Goal: Information Seeking & Learning: Learn about a topic

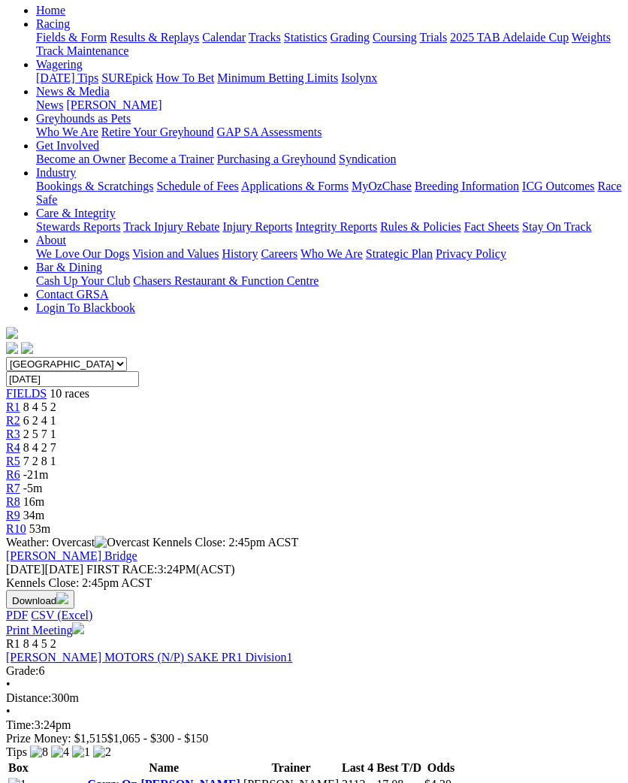
scroll to position [159, 0]
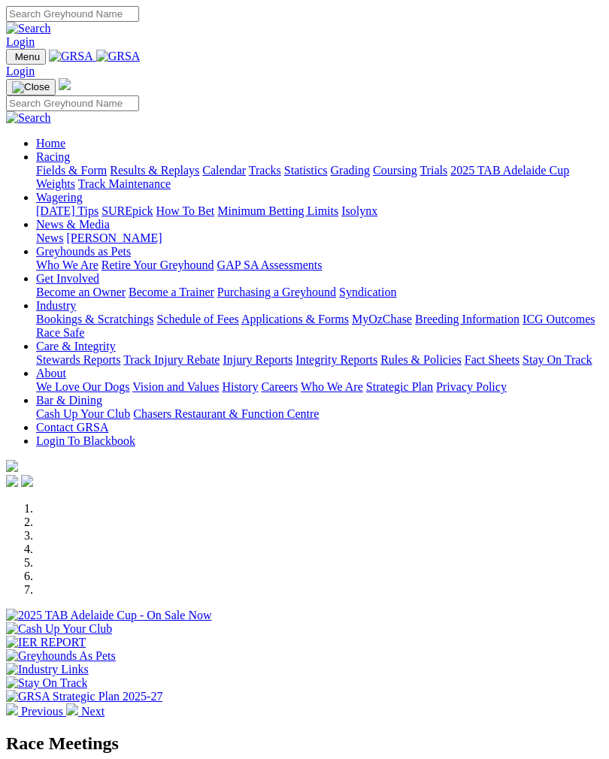
scroll to position [570, 0]
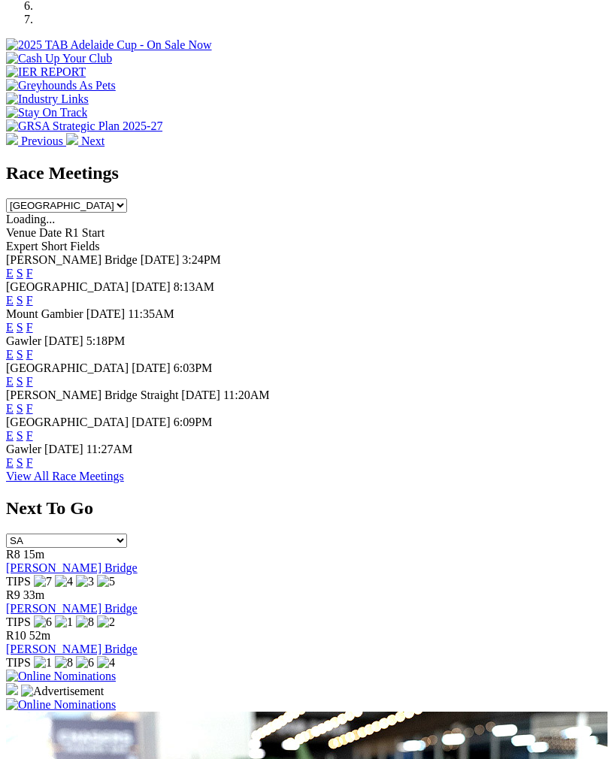
click at [33, 267] on link "F" at bounding box center [29, 273] width 7 height 13
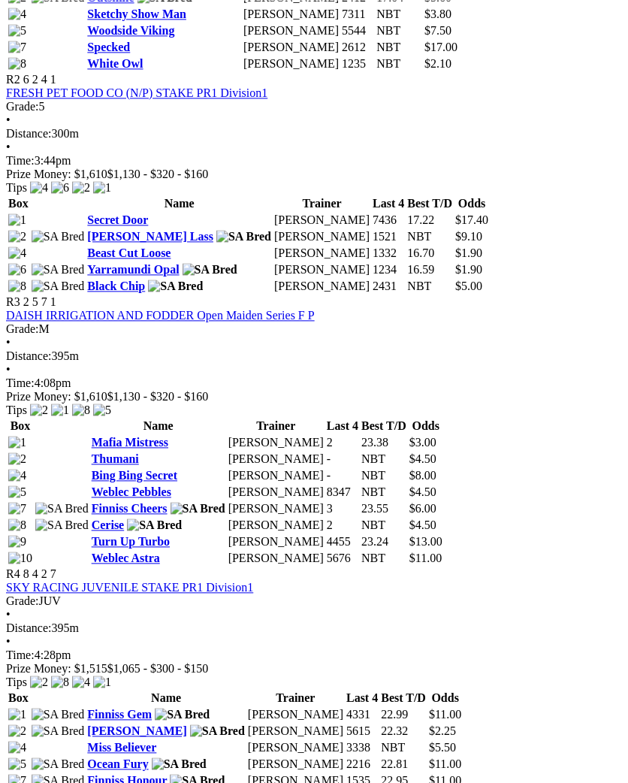
scroll to position [954, 0]
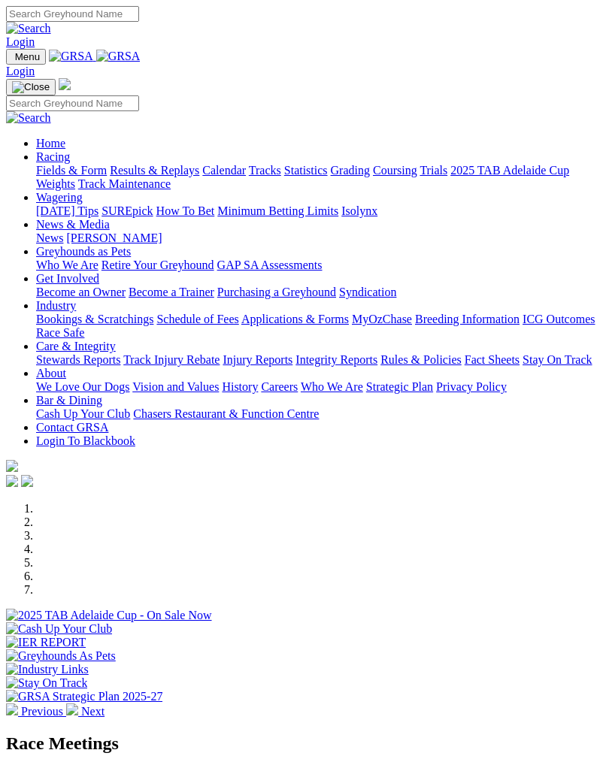
scroll to position [570, 0]
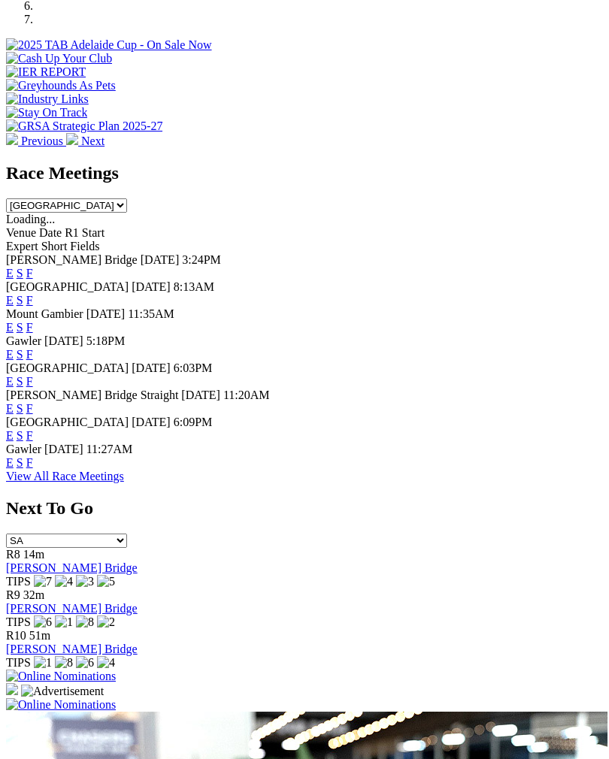
click at [33, 267] on link "F" at bounding box center [29, 273] width 7 height 13
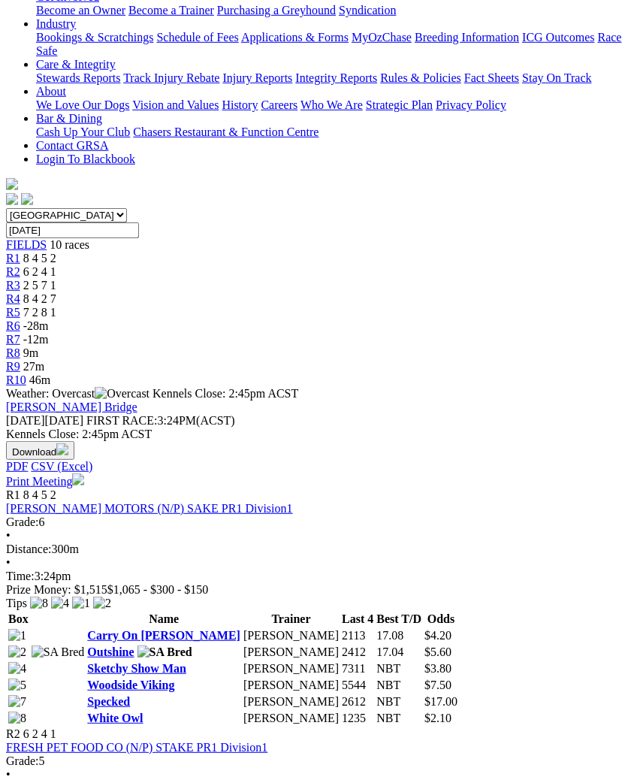
scroll to position [310, 0]
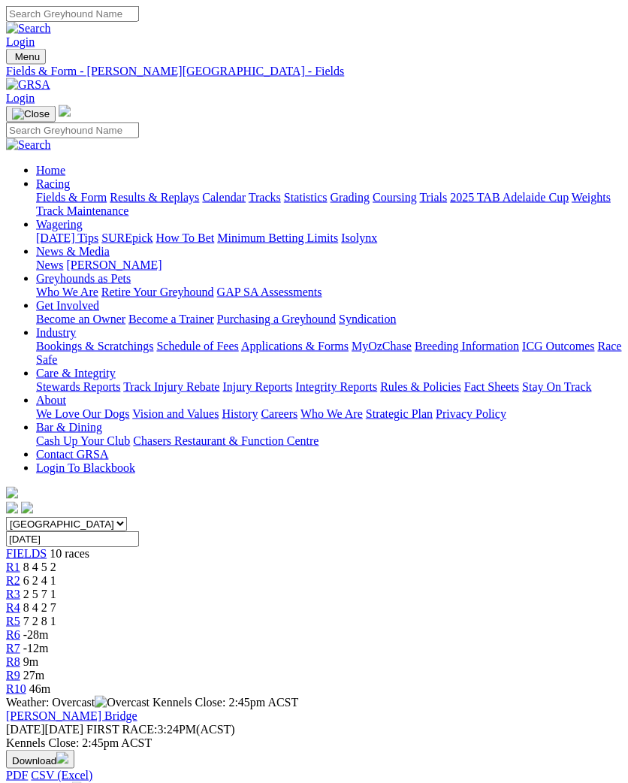
scroll to position [0, 0]
click at [20, 642] on span "R7" at bounding box center [13, 648] width 14 height 13
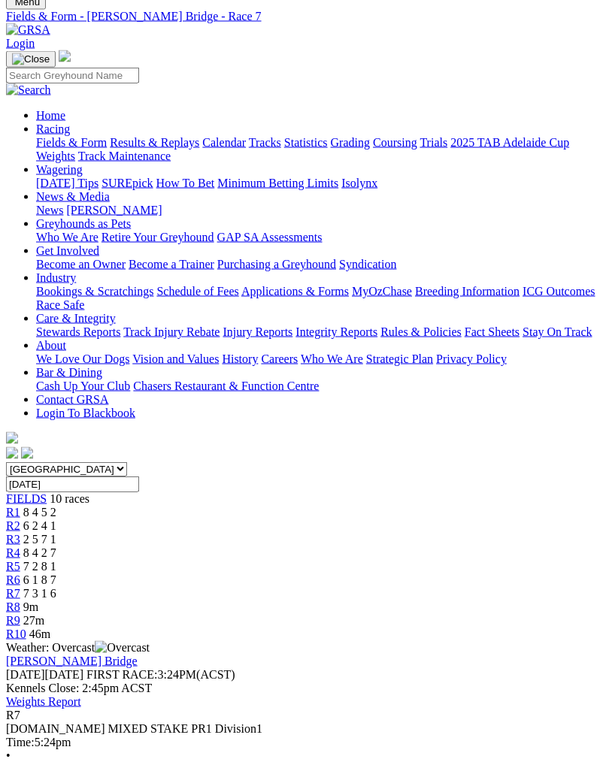
scroll to position [55, 0]
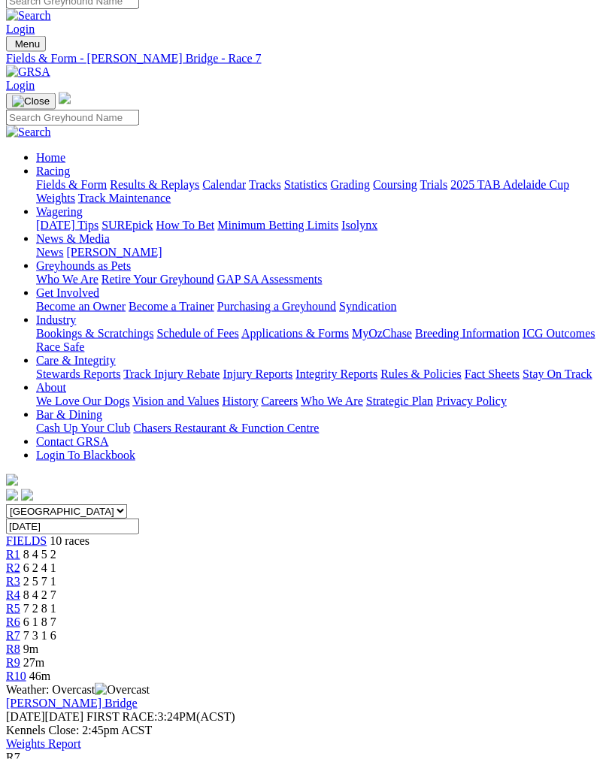
scroll to position [14, 0]
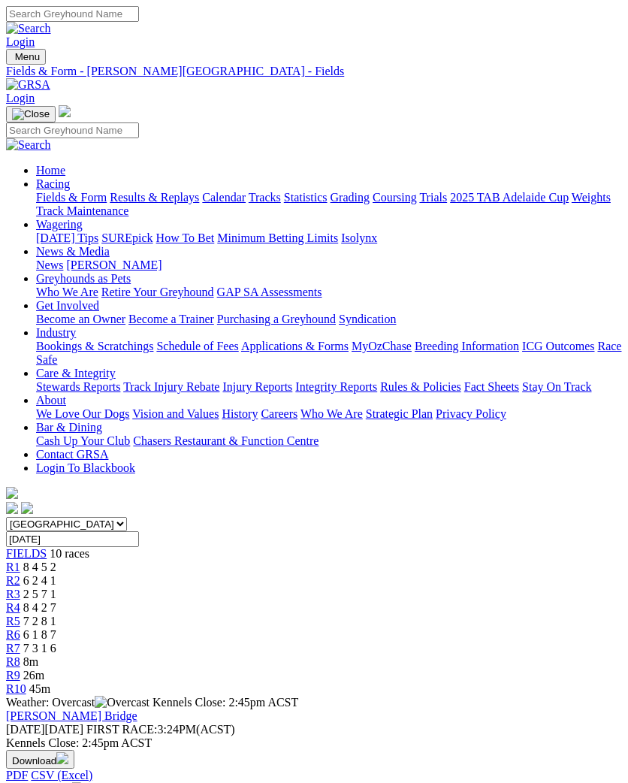
click at [20, 628] on span "R6" at bounding box center [13, 634] width 14 height 13
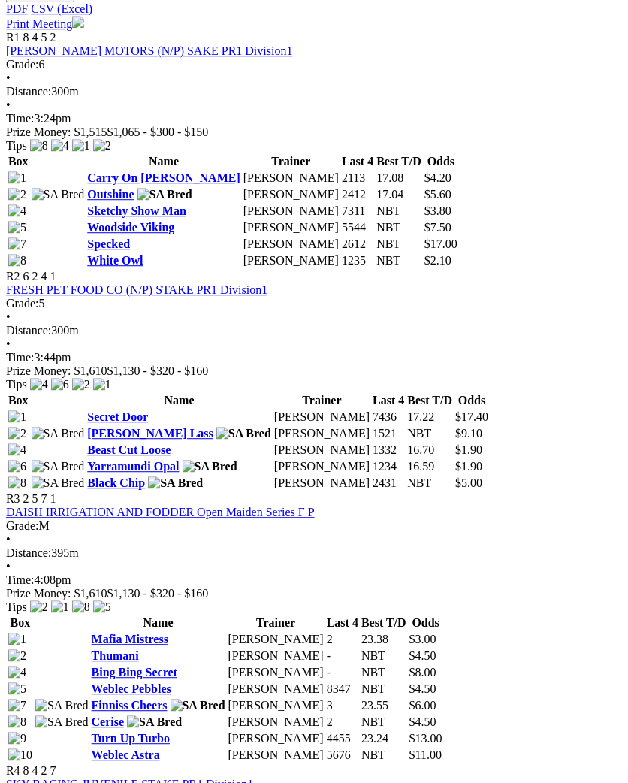
scroll to position [765, 9]
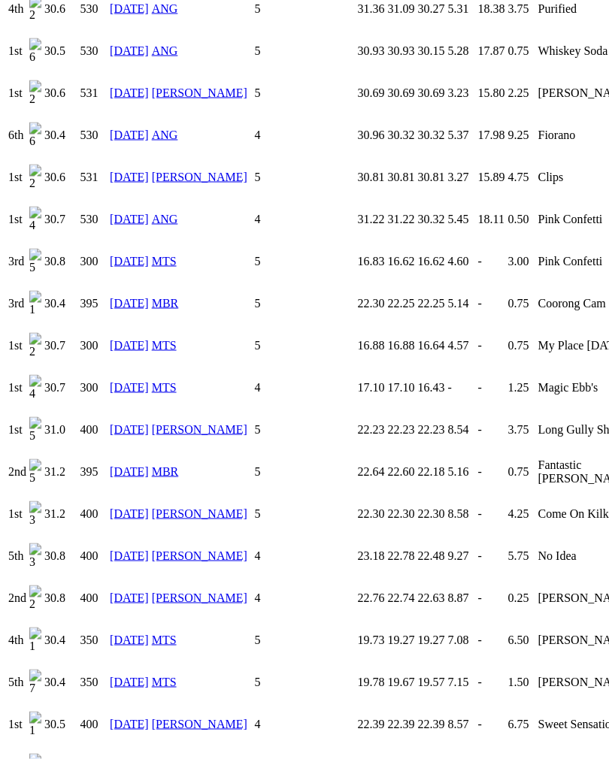
scroll to position [2727, 0]
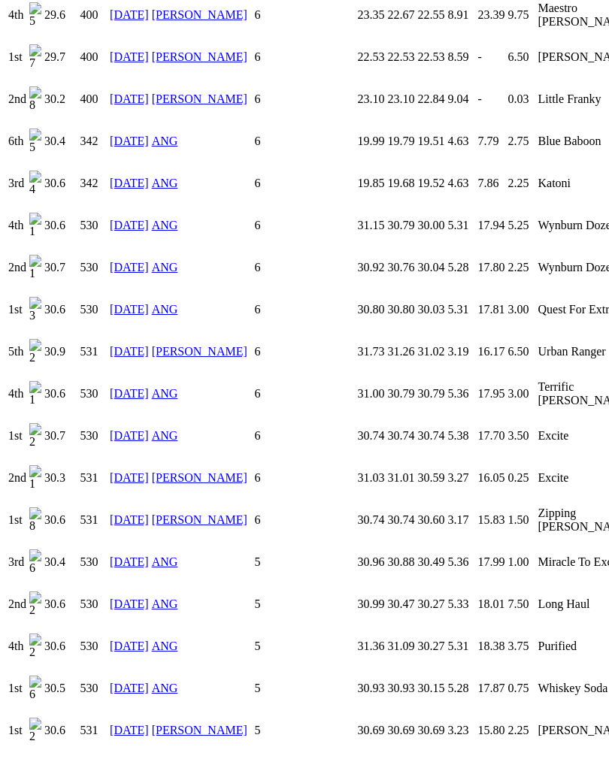
scroll to position [2080, 0]
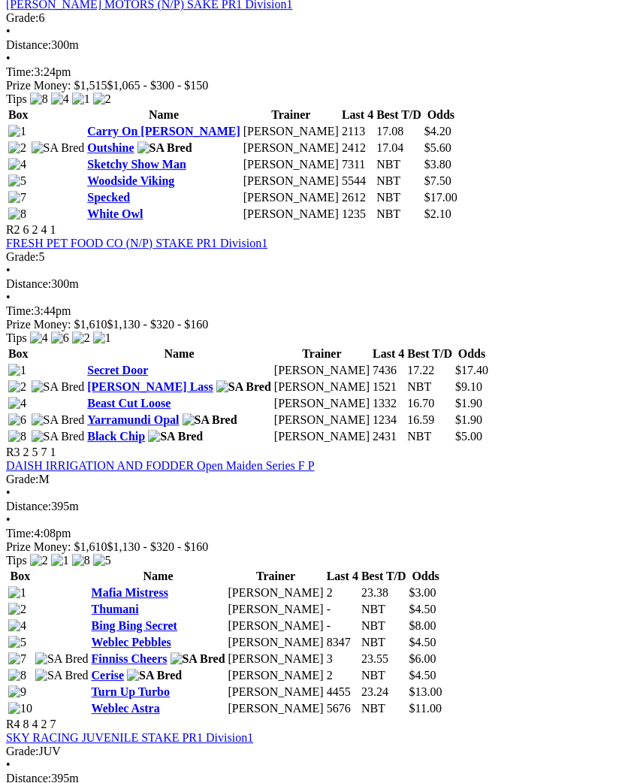
scroll to position [806, 9]
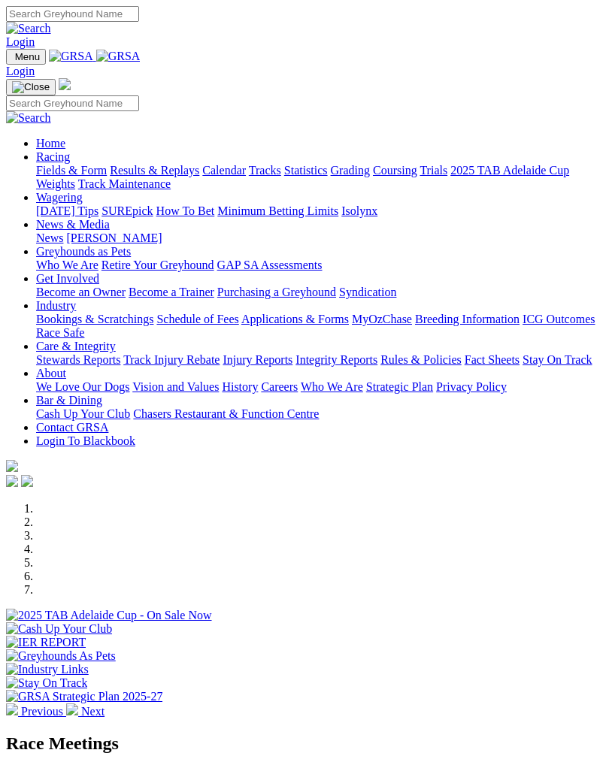
scroll to position [570, 0]
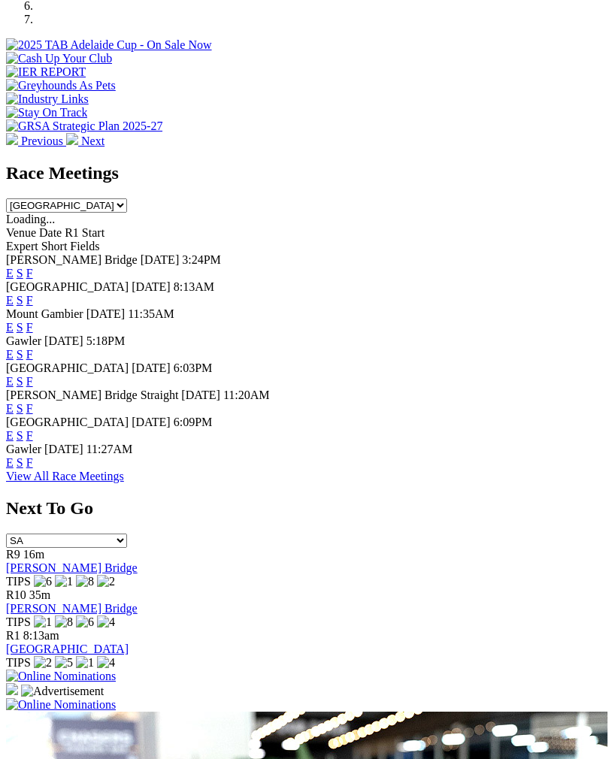
click at [33, 348] on link "F" at bounding box center [29, 354] width 7 height 13
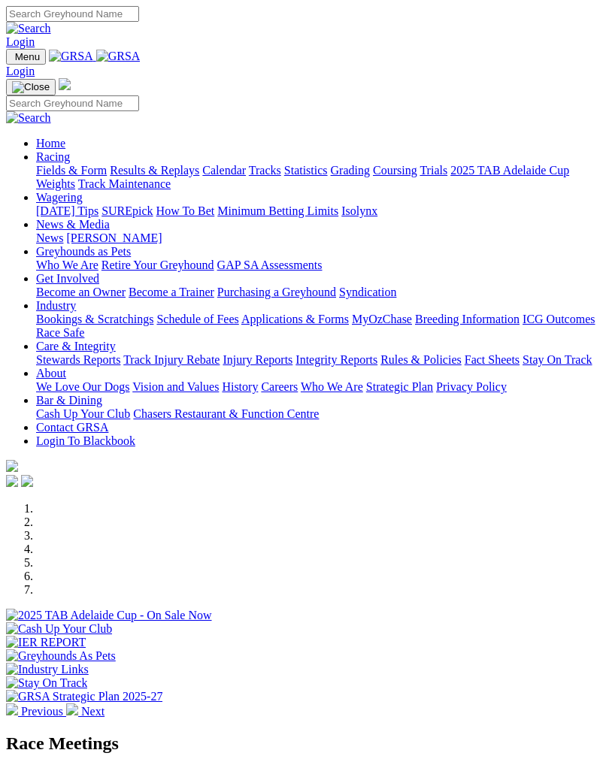
scroll to position [570, 0]
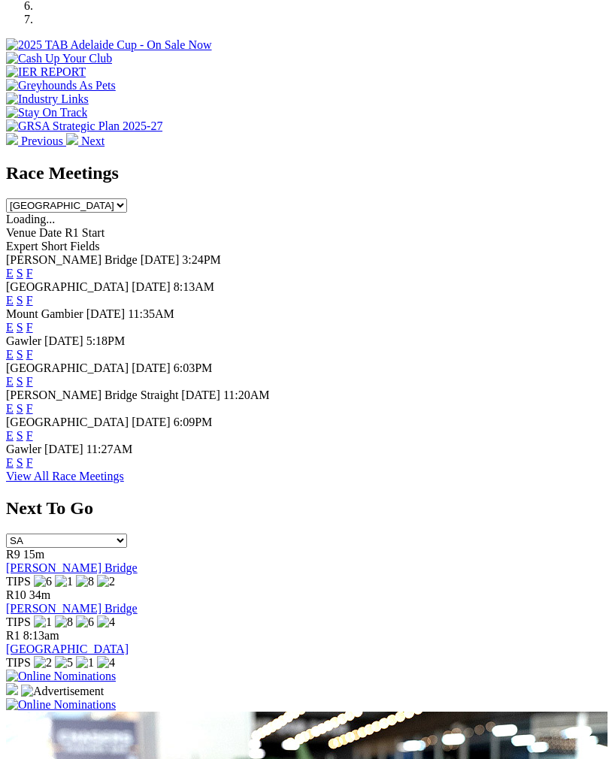
click at [33, 402] on link "F" at bounding box center [29, 408] width 7 height 13
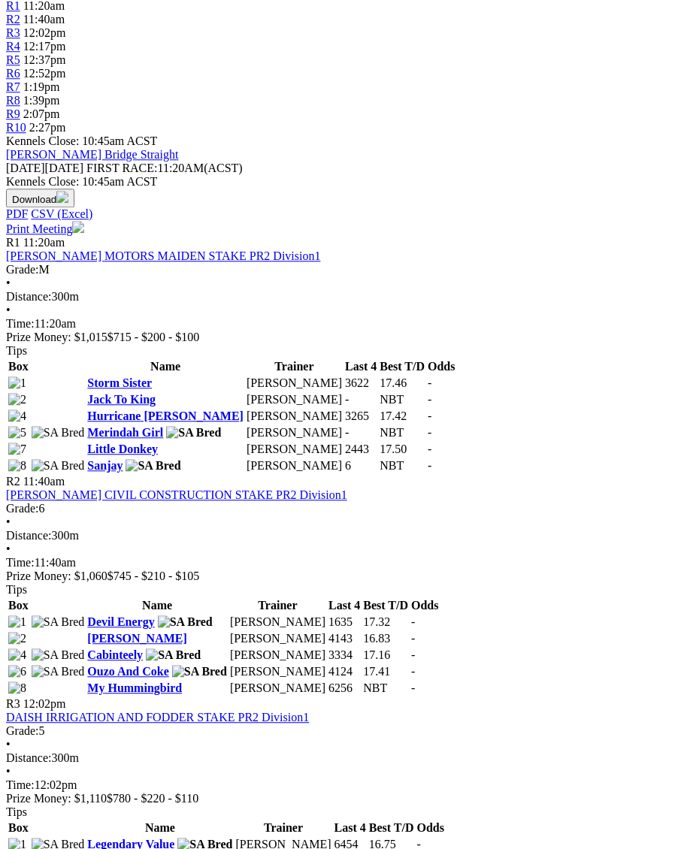
scroll to position [538, 0]
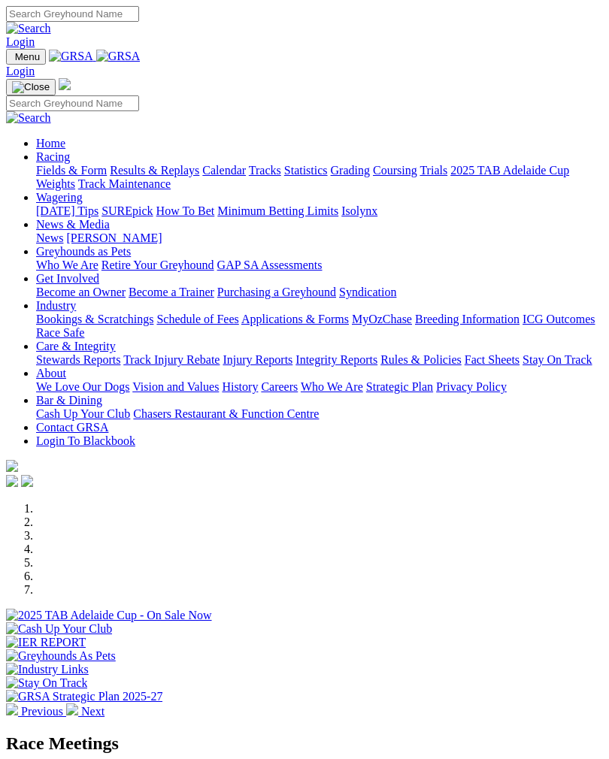
scroll to position [570, 0]
